Goal: Information Seeking & Learning: Understand process/instructions

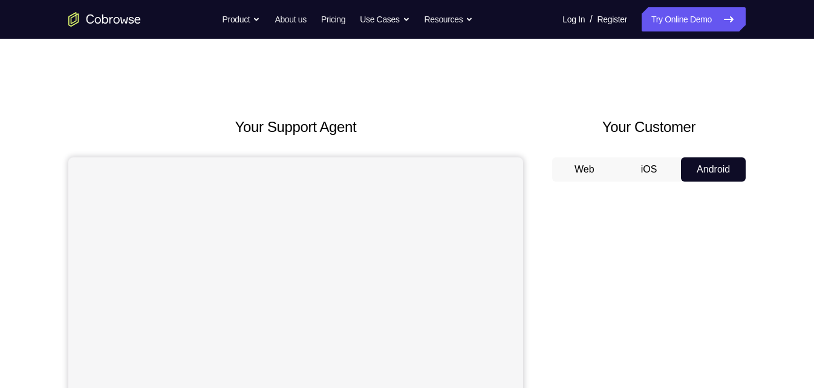
scroll to position [123, 0]
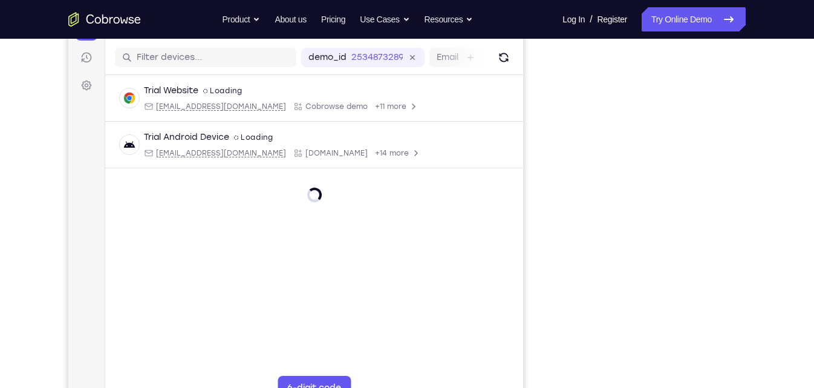
scroll to position [275, 0]
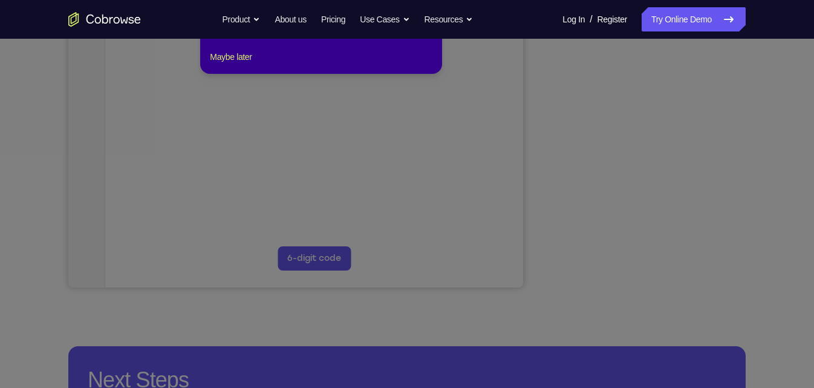
click at [706, 206] on icon at bounding box center [407, 173] width 814 height 430
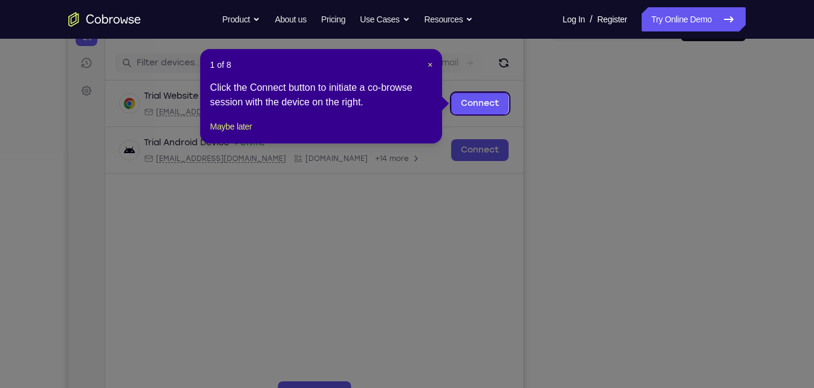
scroll to position [140, 0]
click at [438, 67] on div "1 of 8 × Click the Connect button to initiate a co-browse session with the devi…" at bounding box center [321, 97] width 242 height 94
click at [431, 67] on span "×" at bounding box center [430, 66] width 5 height 10
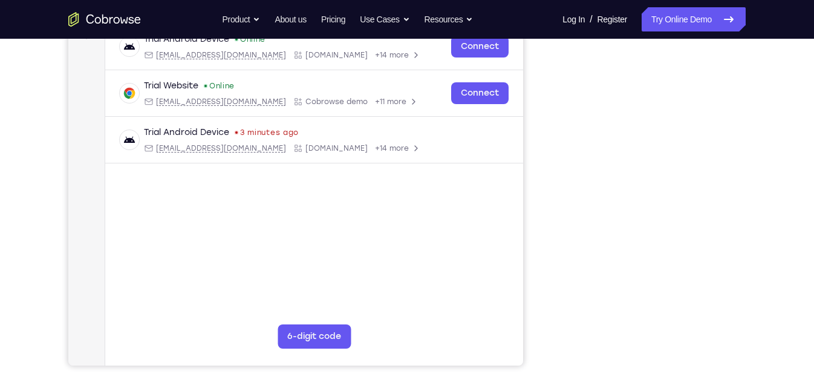
scroll to position [199, 0]
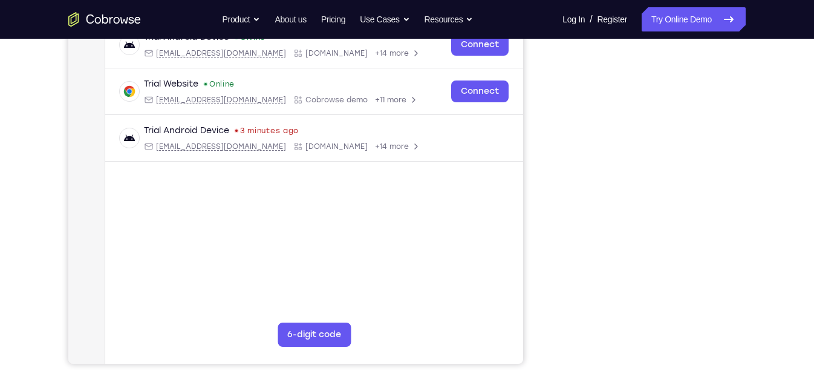
click at [758, 222] on div "Your Support Agent Your Customer Web iOS Android Next Steps We’d be happy to gi…" at bounding box center [407, 239] width 774 height 798
click at [771, 164] on div "Your Support Agent Your Customer Web iOS Android Next Steps We’d be happy to gi…" at bounding box center [407, 239] width 774 height 798
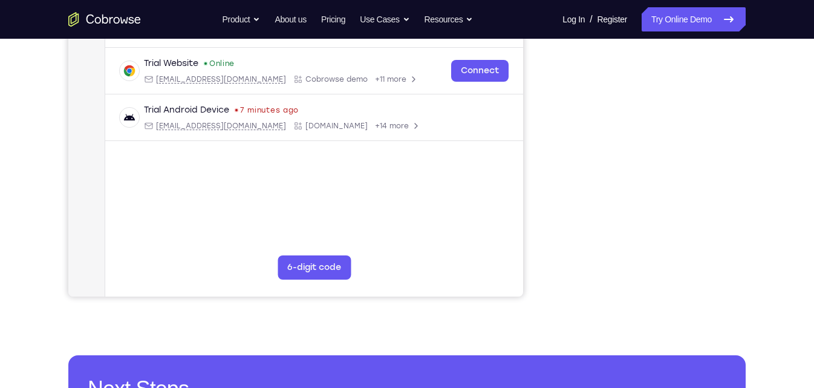
scroll to position [270, 0]
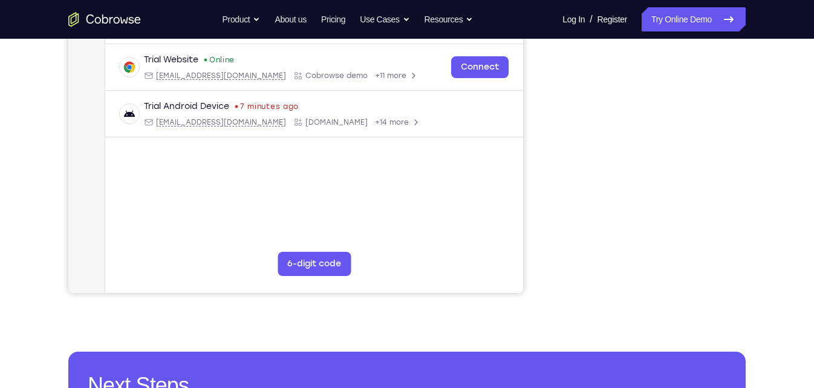
click at [764, 189] on div "Your Support Agent Your Customer Web iOS Android Next Steps We’d be happy to gi…" at bounding box center [407, 168] width 774 height 798
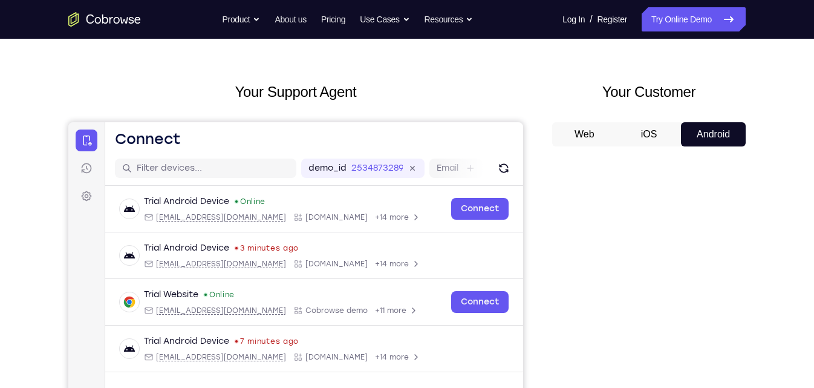
scroll to position [0, 0]
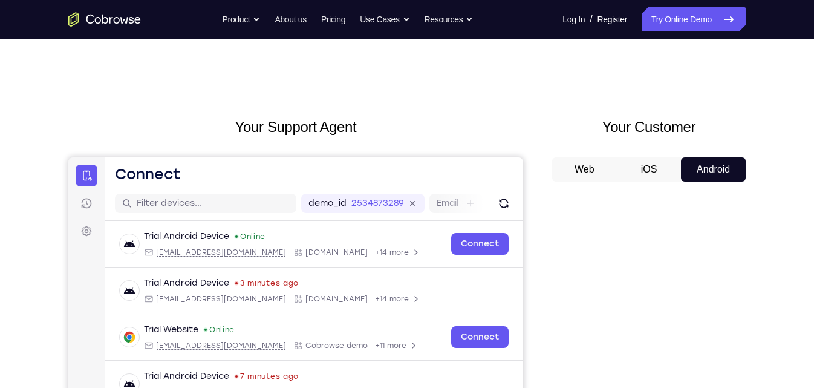
click at [711, 169] on button "Android" at bounding box center [713, 169] width 65 height 24
click at [719, 169] on button "Android" at bounding box center [713, 169] width 65 height 24
click at [722, 168] on button "Android" at bounding box center [713, 169] width 65 height 24
click at [727, 19] on icon at bounding box center [729, 19] width 8 height 5
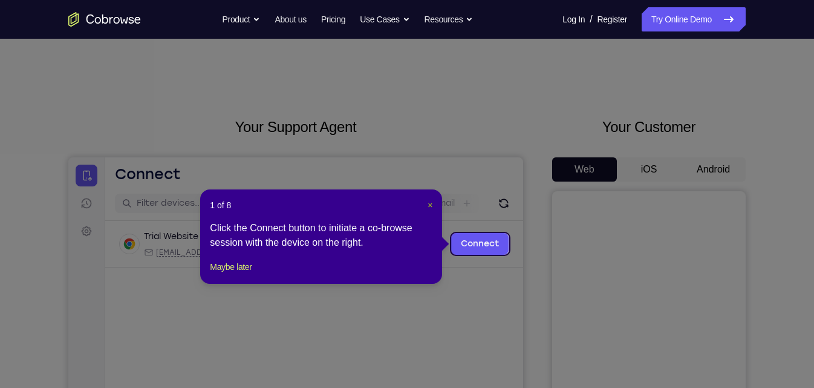
click at [432, 209] on button "×" at bounding box center [430, 205] width 5 height 12
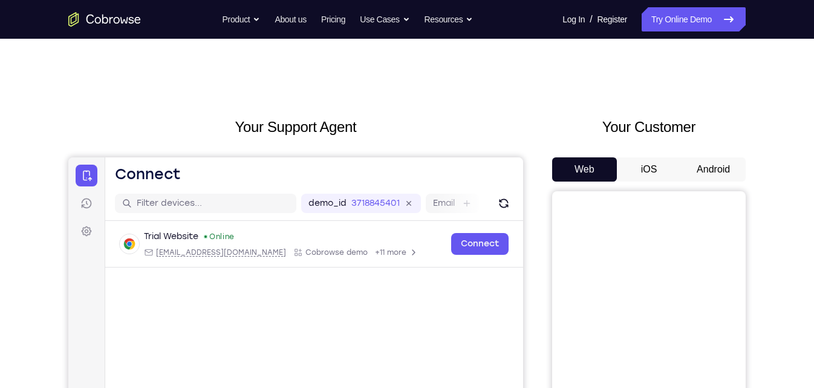
click at [718, 171] on button "Android" at bounding box center [713, 169] width 65 height 24
